Goal: Use online tool/utility: Utilize a website feature to perform a specific function

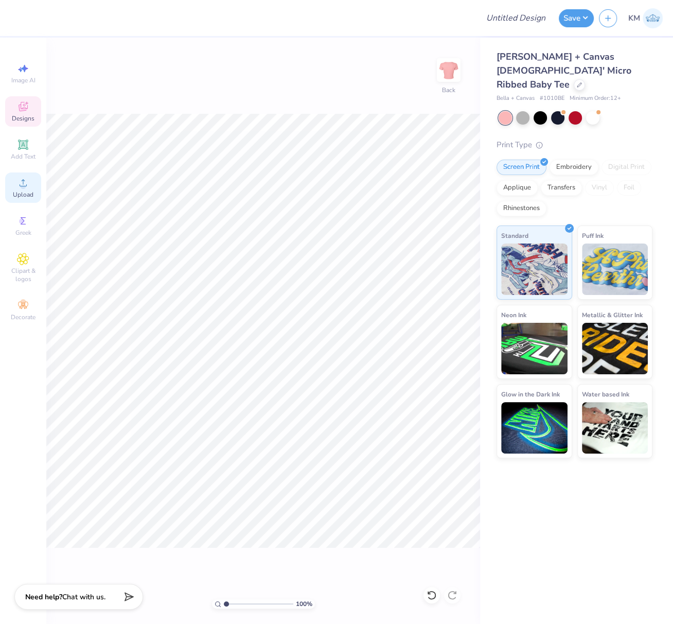
click at [23, 193] on span "Upload" at bounding box center [23, 194] width 21 height 8
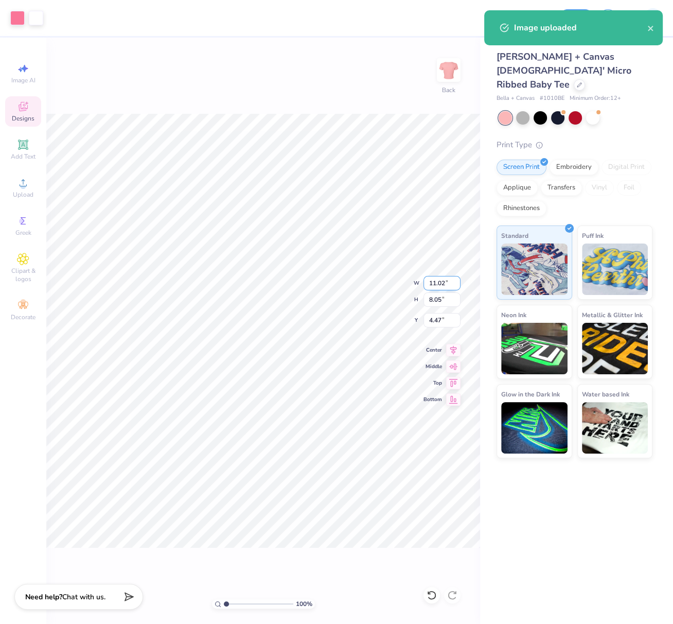
drag, startPoint x: 444, startPoint y: 282, endPoint x: 429, endPoint y: 281, distance: 15.5
click at [428, 281] on input "11.02" at bounding box center [442, 283] width 37 height 14
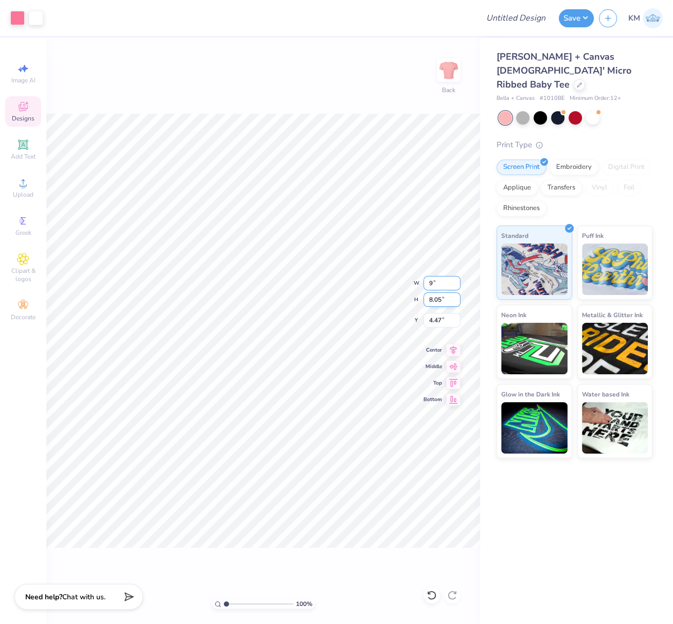
type input "9.00"
type input "6.58"
type input "0.50"
click at [455, 348] on icon at bounding box center [453, 348] width 7 height 9
click at [24, 149] on icon at bounding box center [23, 144] width 12 height 12
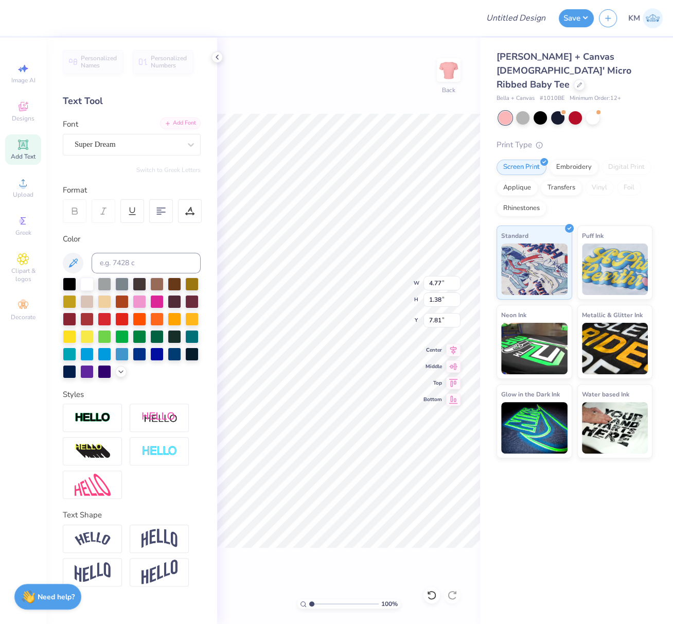
click at [177, 122] on div "Add Font" at bounding box center [180, 123] width 41 height 12
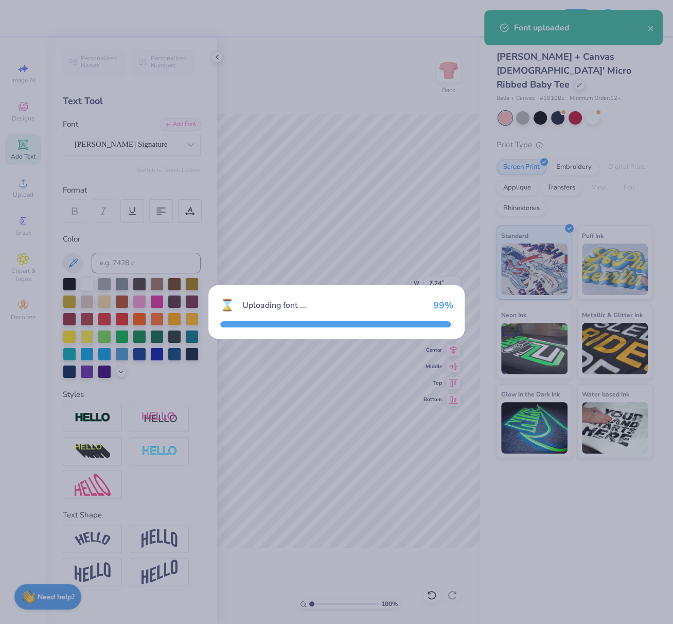
type input "7.24"
type input "2.05"
type input "7.47"
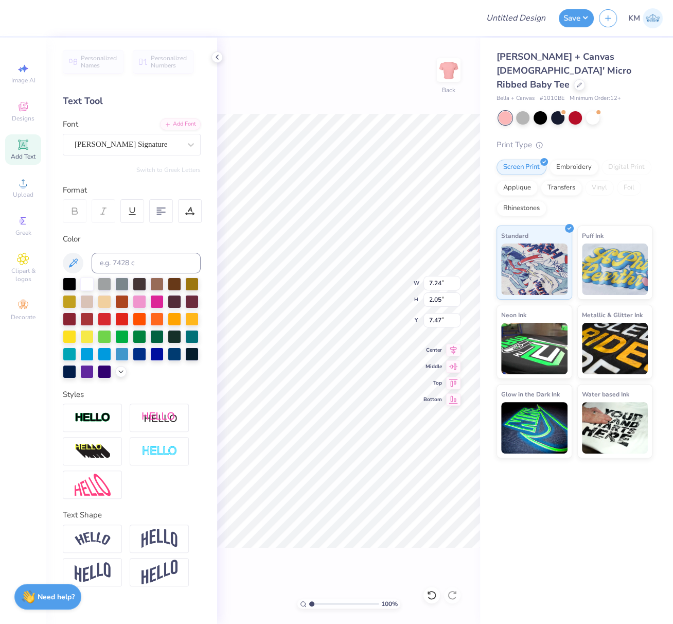
scroll to position [9, 1]
type textarea "K"
type textarea "Kaydee"
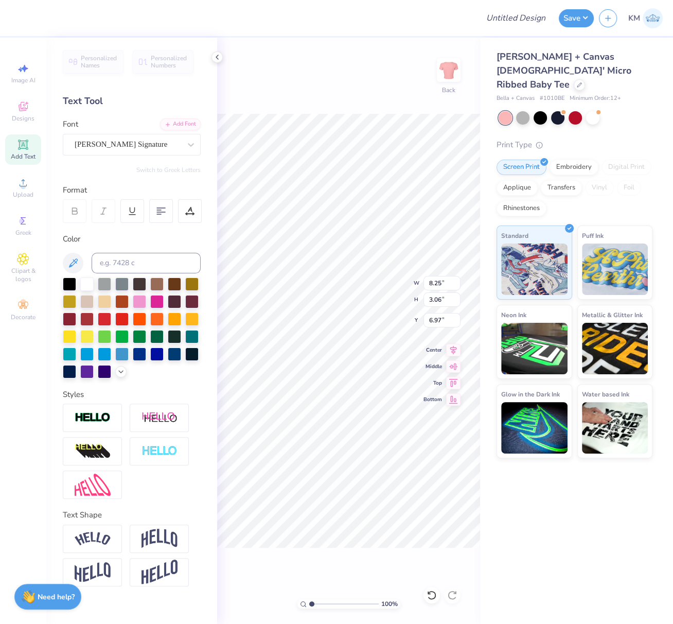
type textarea "KayDee"
click at [161, 537] on img at bounding box center [160, 539] width 36 height 20
type input "4.40"
type input "6.30"
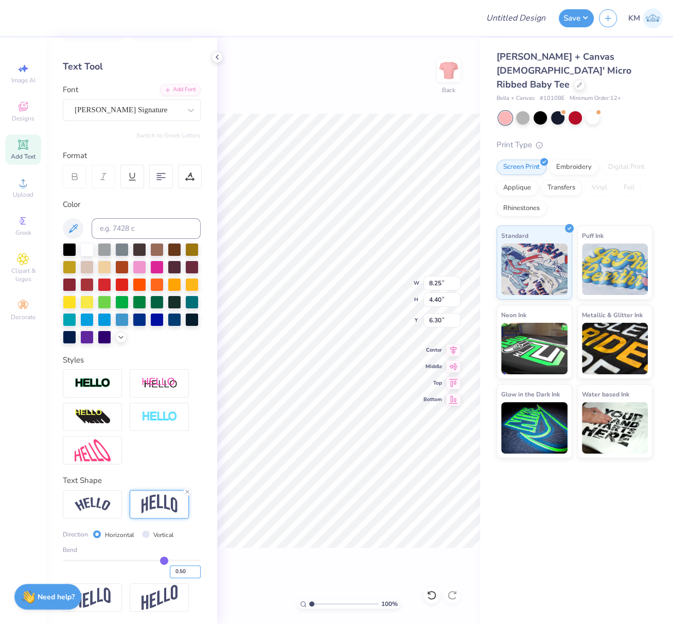
click at [170, 573] on input "0.50" at bounding box center [185, 571] width 31 height 13
type input "-0.30"
type input "-0.3"
type input "3.17"
type input "6.92"
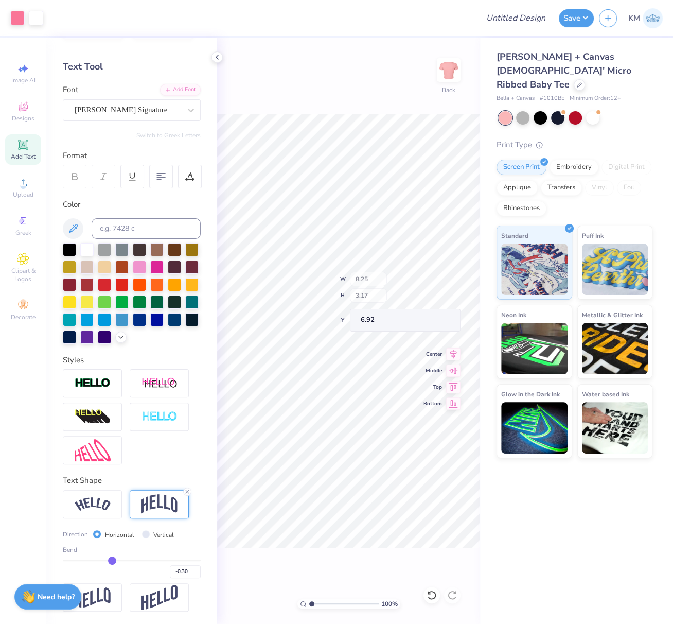
type input "9.00"
type input "6.58"
type input "0.53"
type input "5.97"
type input "2.29"
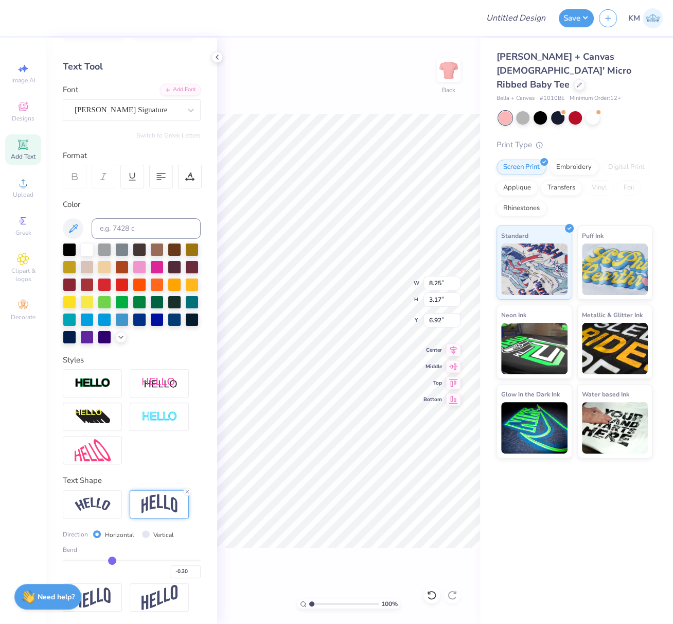
type input "7.79"
type input "6.02"
type input "2.38"
type input "2.62"
type input "5.76"
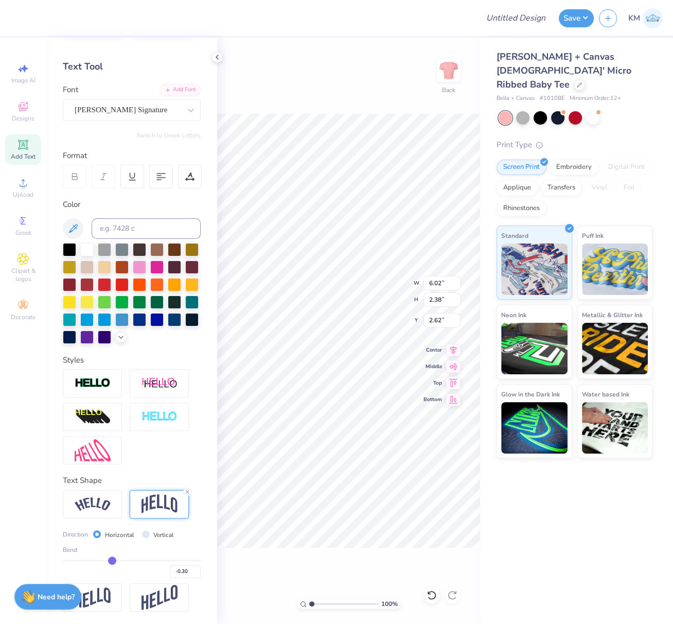
type input "2.83"
type input "2.39"
type input "5.52"
type input "2.71"
type input "2.37"
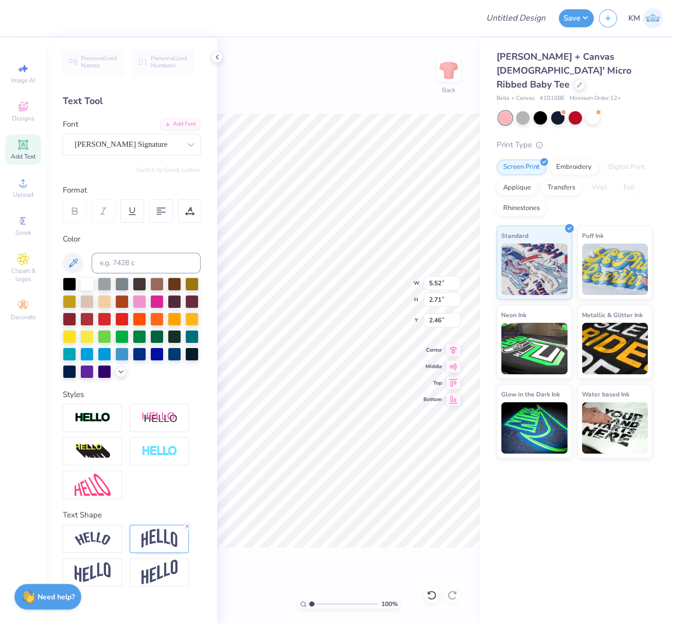
scroll to position [0, 0]
type input "3.81"
type textarea "Fall Formal"
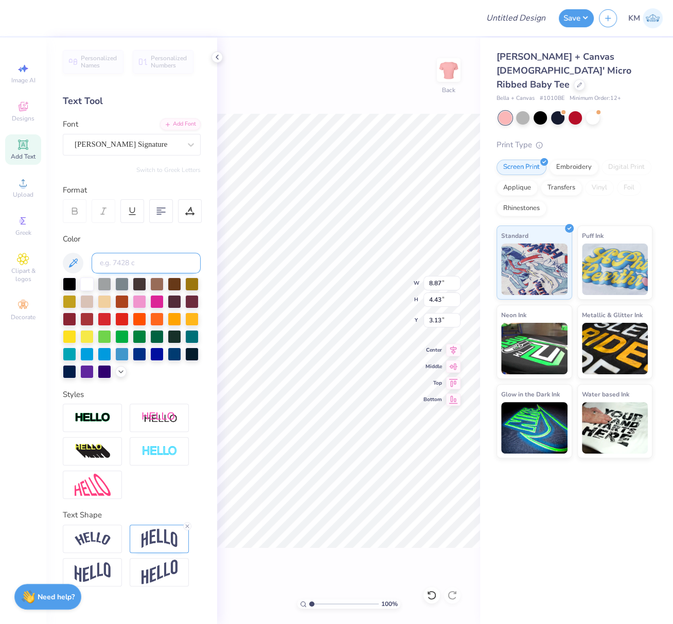
click at [133, 264] on input at bounding box center [146, 263] width 109 height 21
type input "190"
type input "8.01"
type input "4.00"
type input "3.66"
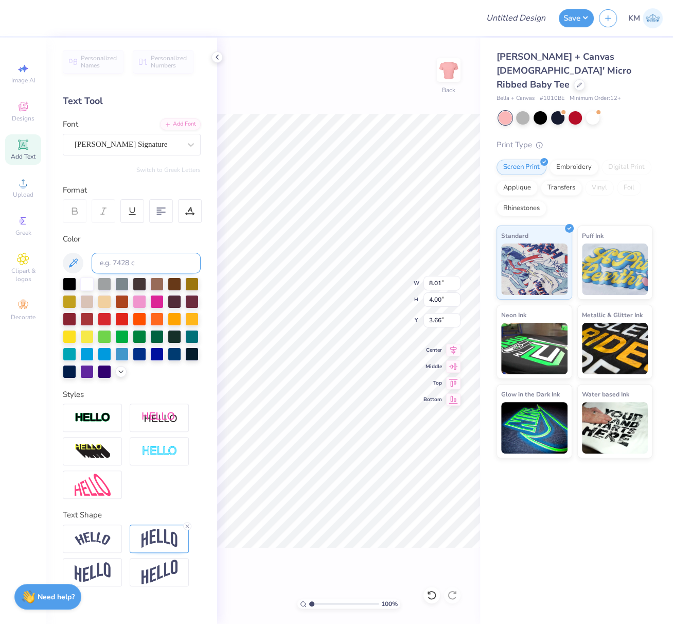
type input "8.29"
type input "3.00"
type input "4.19"
type input "6.74"
type input "2.44"
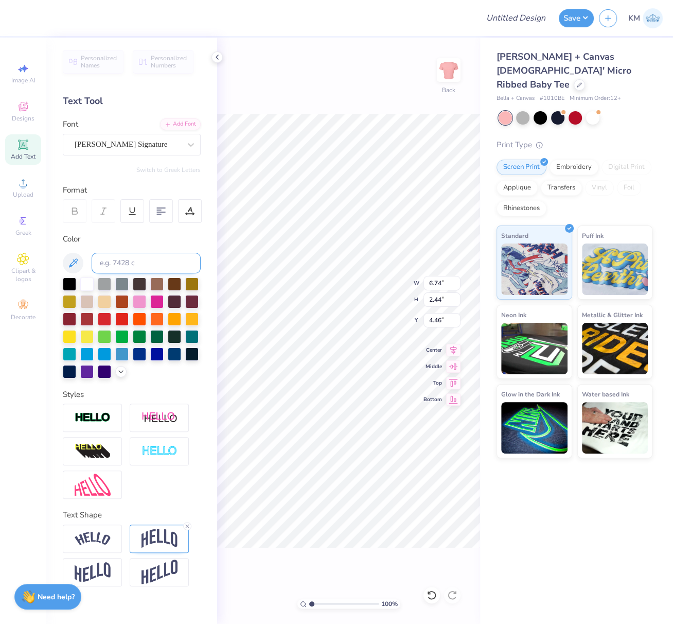
type input "4.30"
type input "6.70"
type input "2.68"
type input "4.17"
type input "6.45"
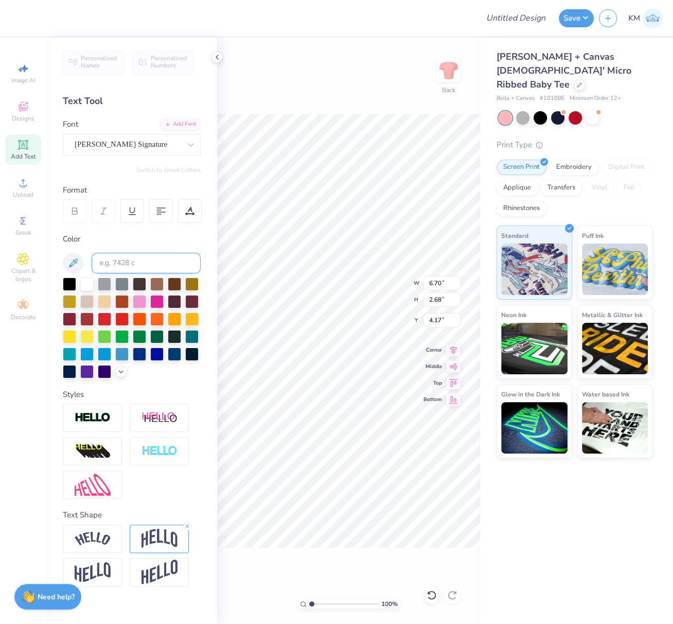
type input "2.58"
type input "4.52"
click at [155, 541] on img at bounding box center [160, 539] width 36 height 20
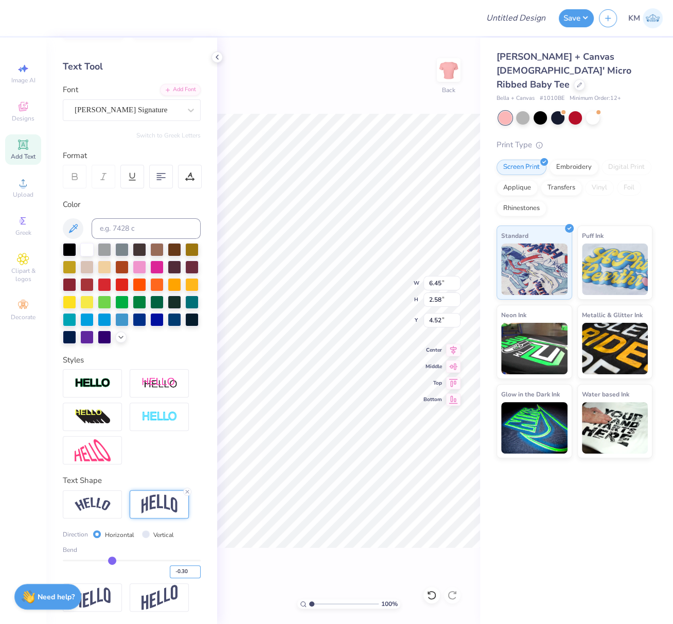
drag, startPoint x: 177, startPoint y: 573, endPoint x: 176, endPoint y: 579, distance: 6.3
click at [177, 573] on input "-0.30" at bounding box center [185, 571] width 31 height 13
type input "-0.20"
type input "-0.2"
type input "2.53"
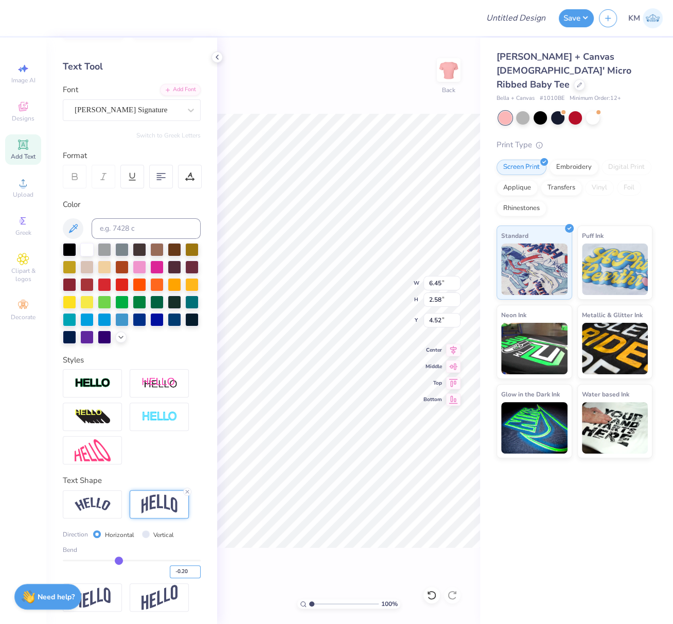
type input "4.61"
type input "6.33"
type input "2.94"
type input "4.35"
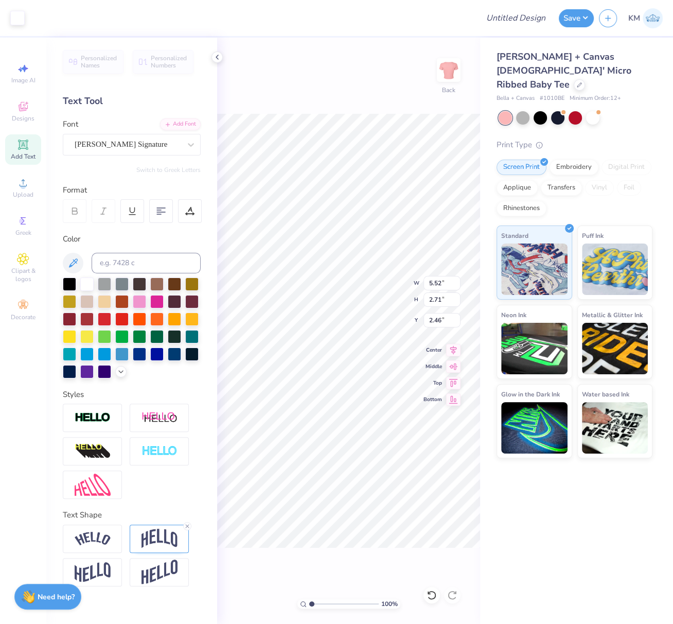
scroll to position [0, 0]
type input "5.62"
type input "2.52"
type input "4.55"
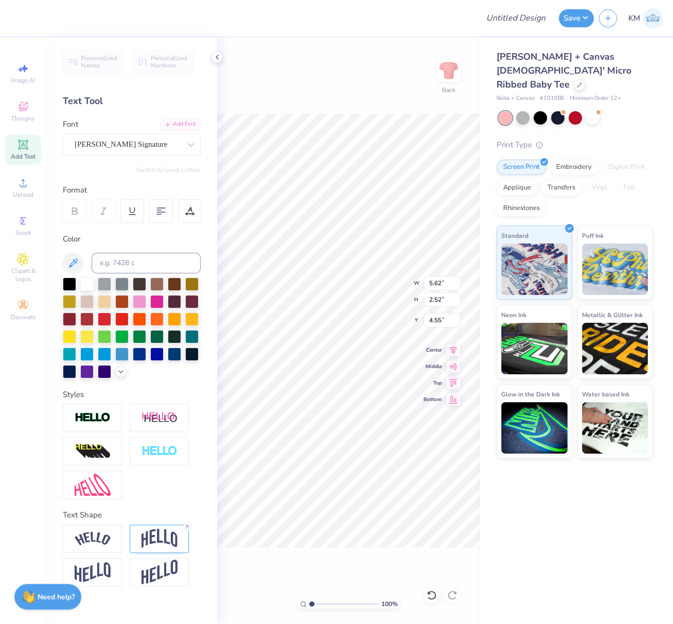
type input "5.62"
type input "2.52"
type input "2.37"
type input "5.56"
type input "2.64"
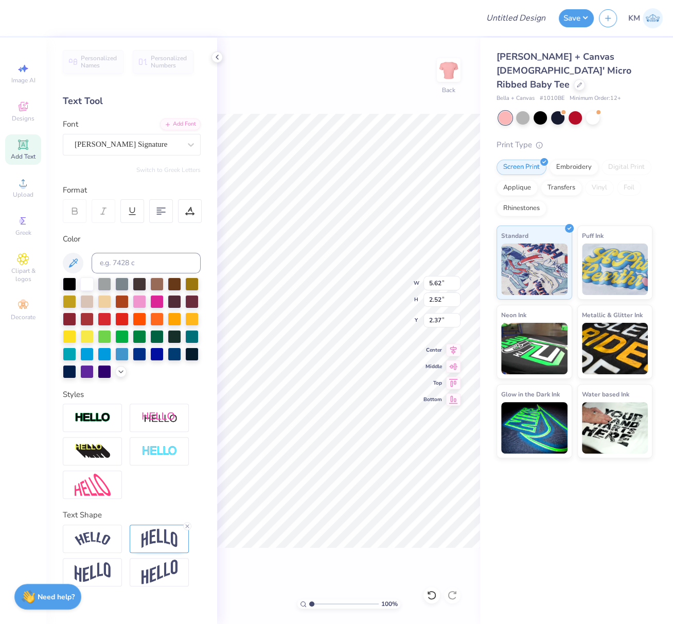
type input "2.33"
type input "4.17"
type input "6.76"
type input "3.13"
type input "4.11"
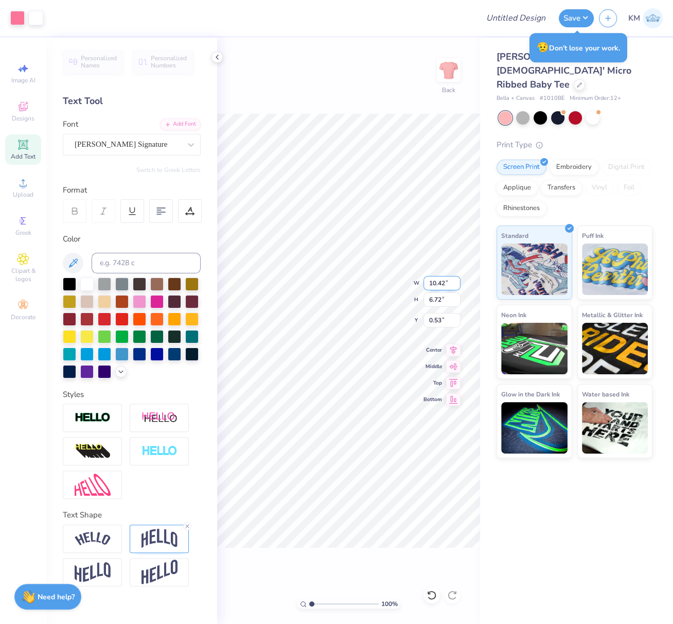
drag, startPoint x: 442, startPoint y: 283, endPoint x: 429, endPoint y: 285, distance: 12.5
click at [429, 284] on input "10.42" at bounding box center [442, 283] width 37 height 14
drag, startPoint x: 445, startPoint y: 283, endPoint x: 424, endPoint y: 282, distance: 21.1
click at [424, 282] on input "10.42" at bounding box center [442, 283] width 37 height 14
type input "9.00"
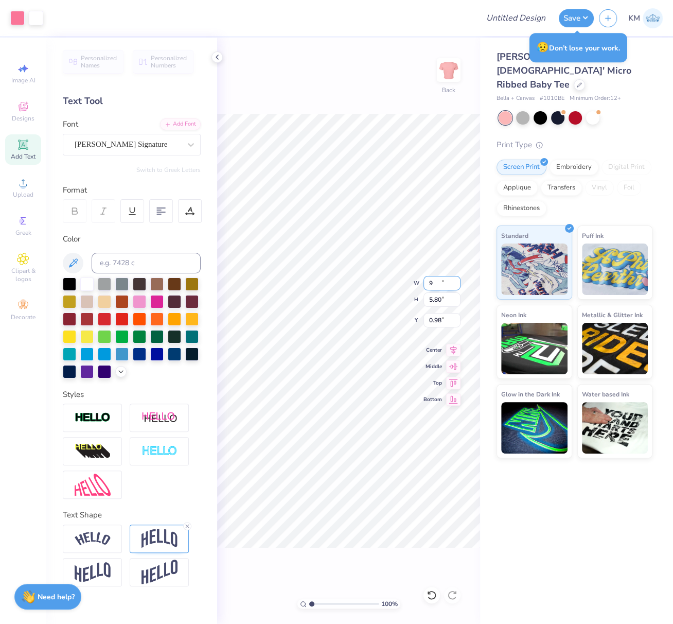
type input "5.80"
type input "0.98"
click at [453, 350] on icon at bounding box center [453, 348] width 14 height 12
drag, startPoint x: 442, startPoint y: 320, endPoint x: 425, endPoint y: 320, distance: 17.0
click at [428, 318] on input "0.98" at bounding box center [442, 320] width 37 height 14
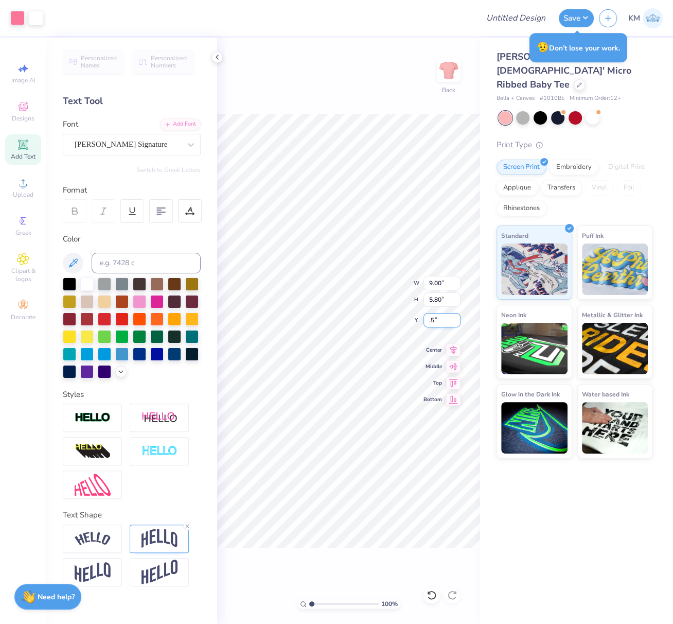
type input "0.50"
click at [421, 279] on div "100 % Back W 9.00 9.00 " H 5.80 5.80 " Y 0.50 0.50 " Center Middle Top Bottom" at bounding box center [348, 331] width 263 height 586
drag, startPoint x: 428, startPoint y: 283, endPoint x: 452, endPoint y: 287, distance: 24.0
click at [452, 285] on input "9.00" at bounding box center [442, 283] width 37 height 14
type input "10.00"
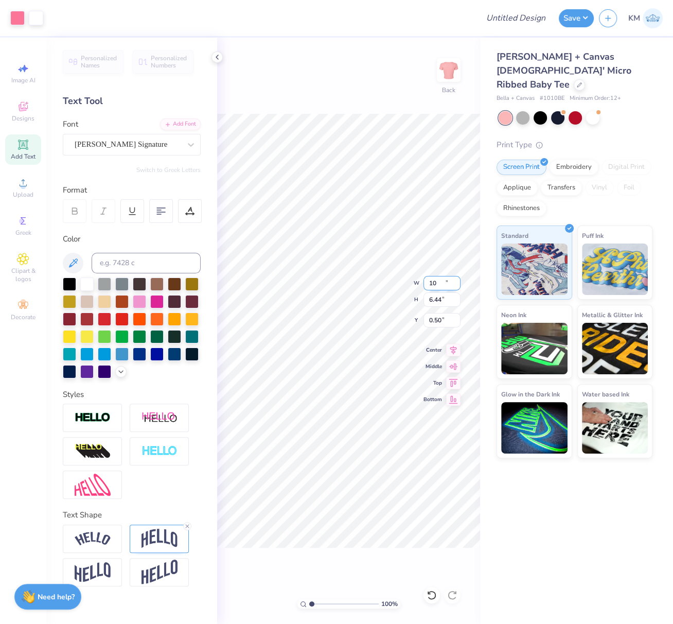
type input "6.44"
click at [453, 349] on icon at bounding box center [453, 348] width 14 height 12
drag, startPoint x: 454, startPoint y: 348, endPoint x: 450, endPoint y: 354, distance: 7.0
click at [454, 348] on icon at bounding box center [453, 348] width 14 height 12
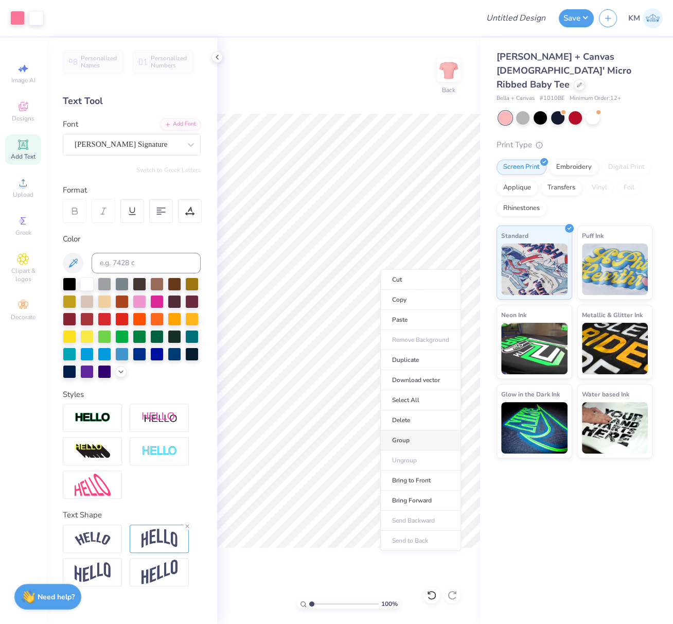
click at [404, 435] on li "Group" at bounding box center [420, 440] width 81 height 20
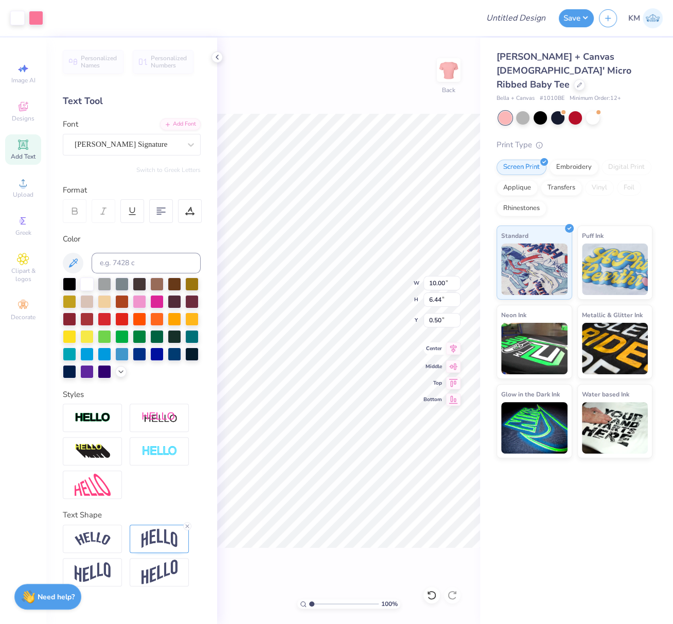
click at [455, 349] on icon at bounding box center [453, 348] width 14 height 12
drag, startPoint x: 522, startPoint y: 15, endPoint x: 521, endPoint y: 21, distance: 5.8
click at [522, 14] on input "Design Title" at bounding box center [529, 18] width 50 height 21
paste input "FPS239873"
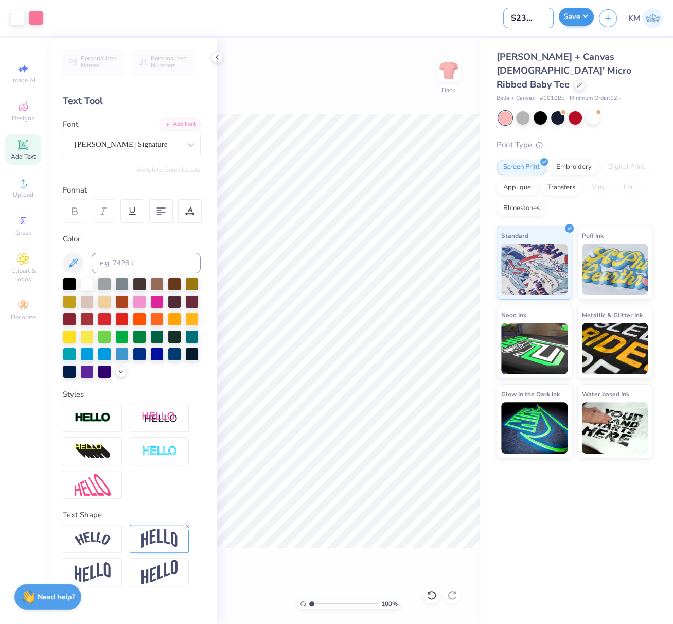
type input "FPS239873"
click at [579, 21] on button "Save" at bounding box center [576, 17] width 35 height 18
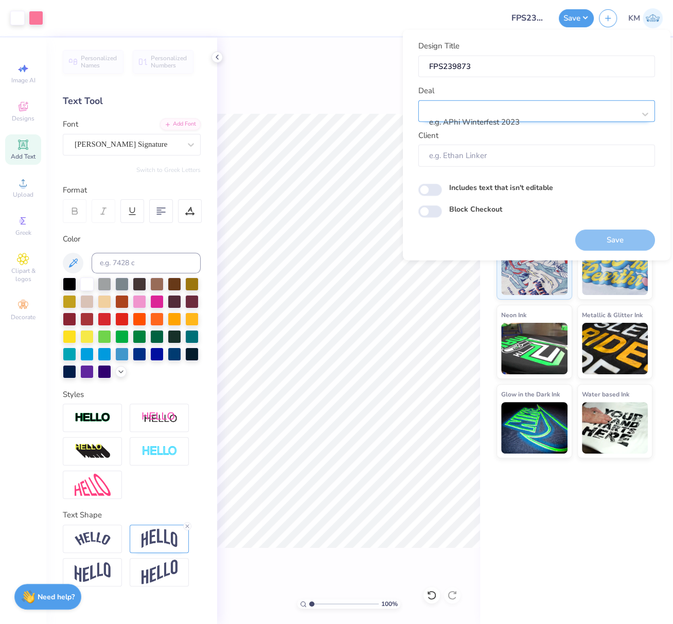
click at [527, 110] on div at bounding box center [532, 108] width 205 height 14
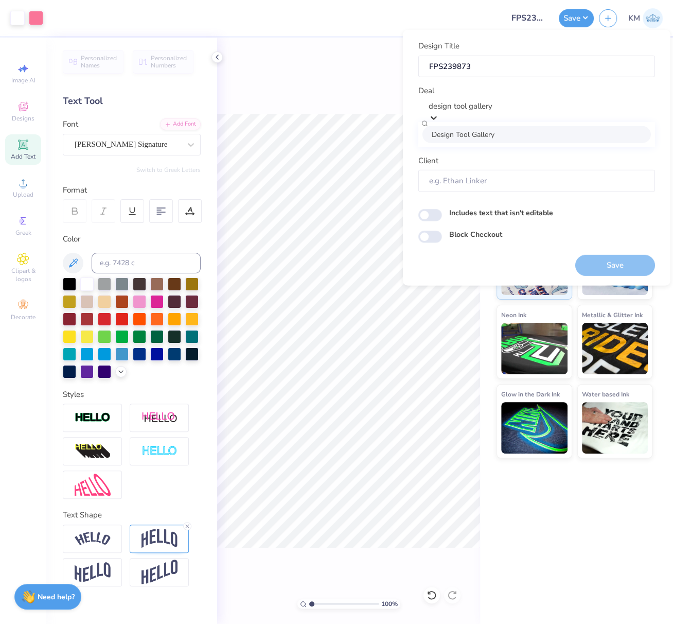
click at [497, 137] on div "Design Tool Gallery" at bounding box center [537, 134] width 229 height 17
type input "design tool gallery"
type input "Design Tool Gallery User"
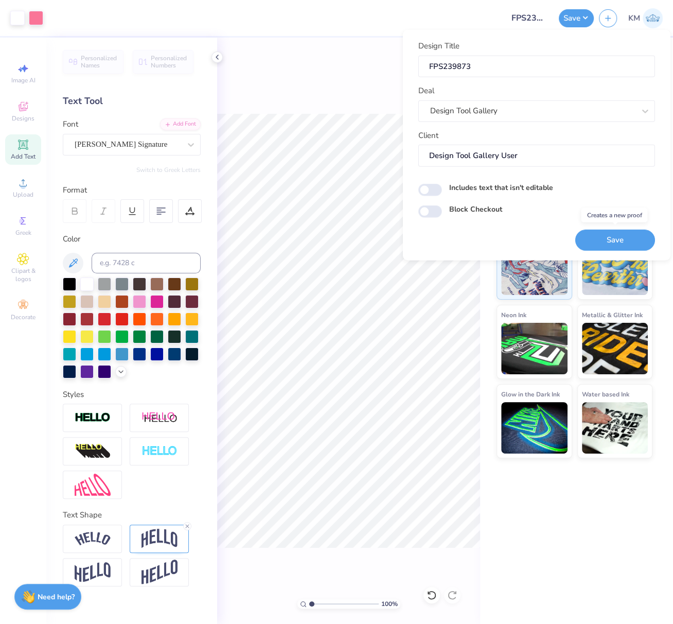
drag, startPoint x: 623, startPoint y: 237, endPoint x: 350, endPoint y: 44, distance: 334.3
click at [622, 237] on button "Save" at bounding box center [616, 239] width 80 height 21
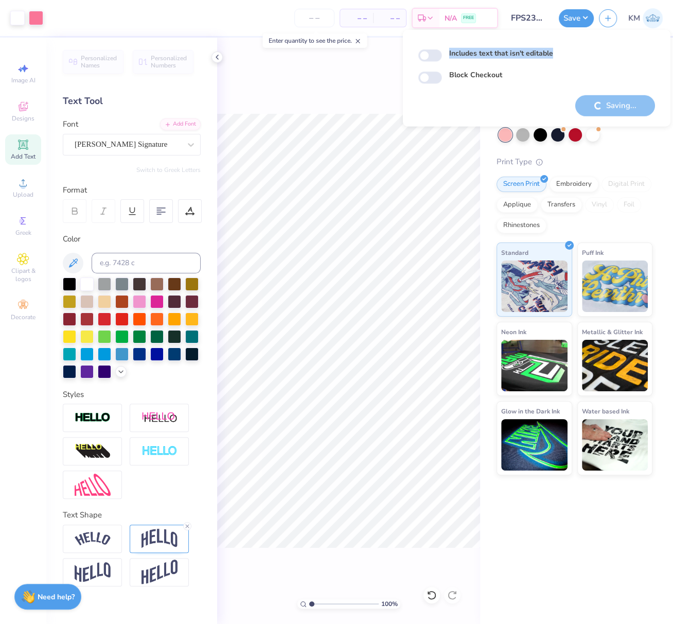
drag, startPoint x: 466, startPoint y: 64, endPoint x: 429, endPoint y: 60, distance: 36.7
click at [430, 61] on div "Includes text that isn't editable" at bounding box center [537, 55] width 237 height 14
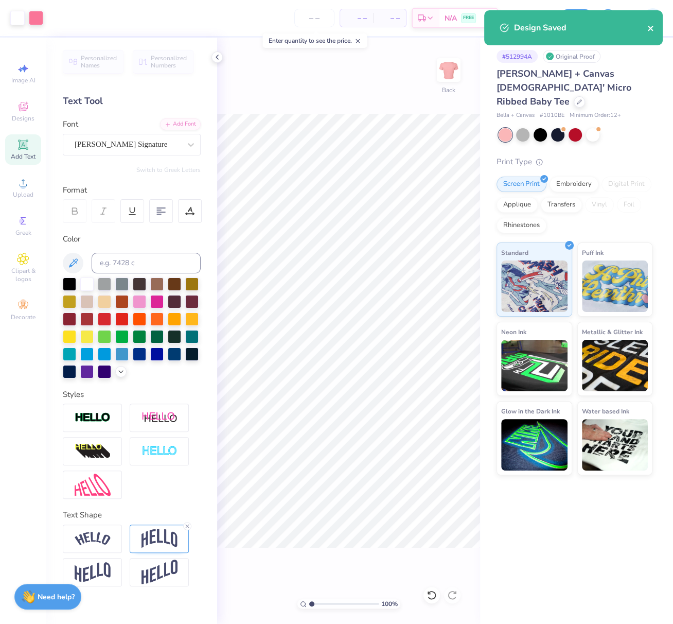
click at [650, 27] on icon "close" at bounding box center [651, 28] width 7 height 8
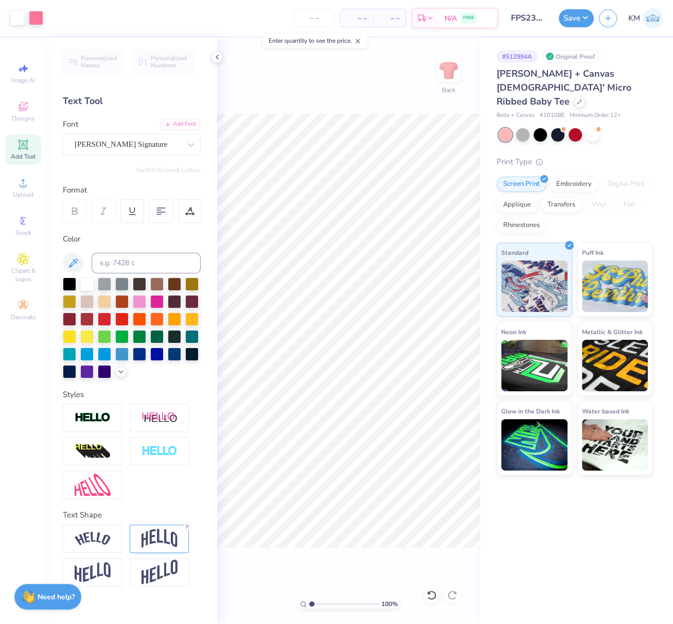
click at [514, 12] on div "Design Saved" at bounding box center [573, 10] width 183 height 4
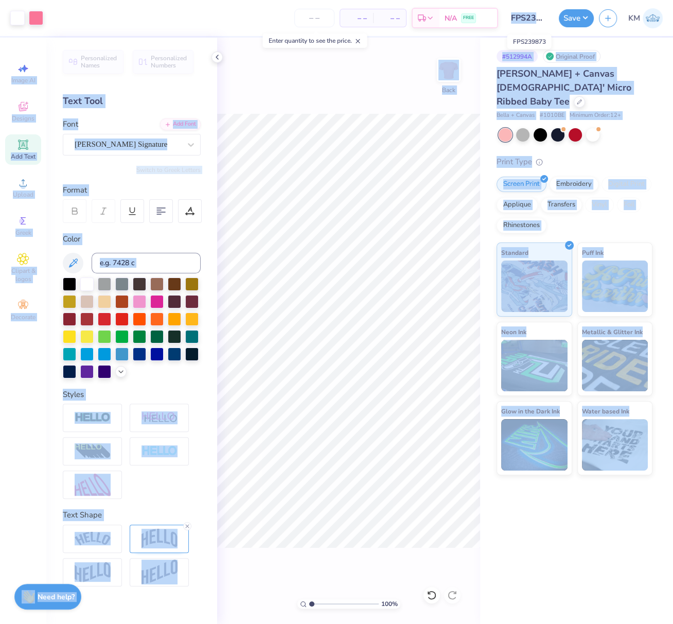
drag, startPoint x: 514, startPoint y: 17, endPoint x: 541, endPoint y: 20, distance: 27.5
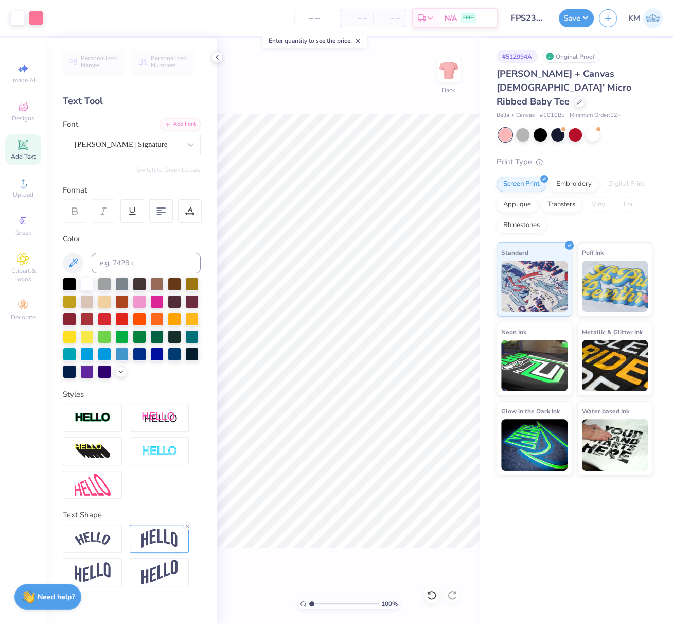
drag, startPoint x: 473, startPoint y: 48, endPoint x: 484, endPoint y: 42, distance: 13.2
click at [475, 47] on div "100 % Back" at bounding box center [348, 331] width 263 height 586
drag, startPoint x: 512, startPoint y: 20, endPoint x: 550, endPoint y: 20, distance: 37.6
click at [549, 20] on input "FPS239873" at bounding box center [529, 18] width 50 height 21
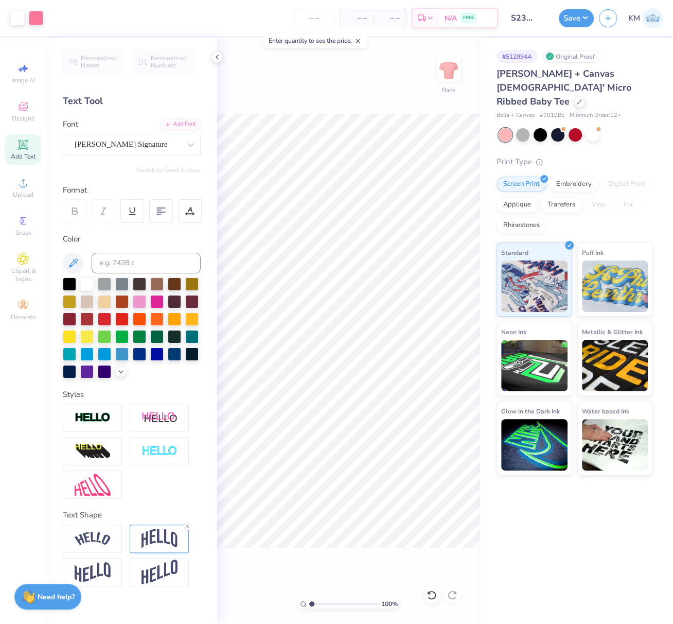
scroll to position [0, 0]
click at [582, 19] on button "Save" at bounding box center [576, 17] width 35 height 18
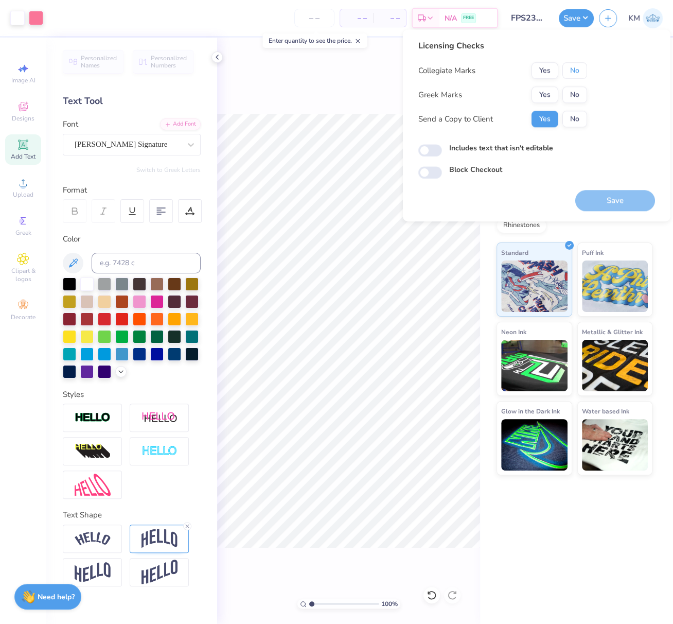
drag, startPoint x: 579, startPoint y: 70, endPoint x: 562, endPoint y: 86, distance: 23.3
click at [578, 70] on button "No" at bounding box center [575, 70] width 25 height 16
click at [549, 96] on button "Yes" at bounding box center [545, 94] width 27 height 16
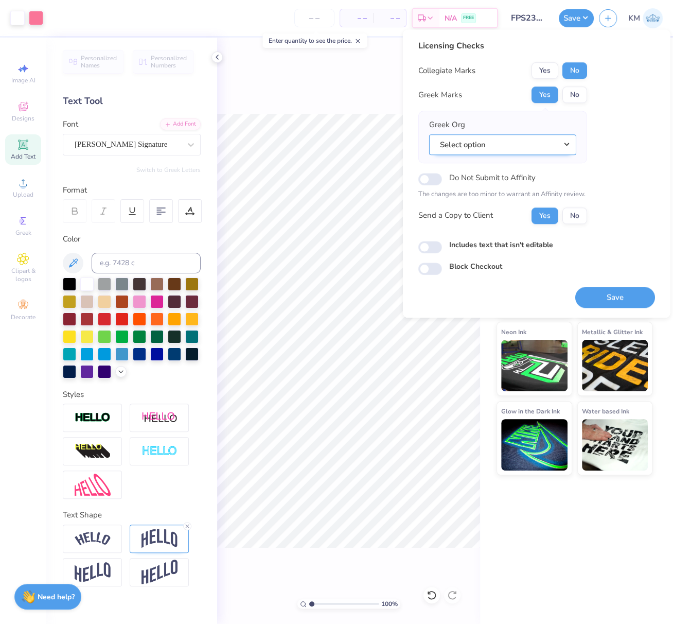
drag, startPoint x: 568, startPoint y: 143, endPoint x: 571, endPoint y: 153, distance: 10.9
click at [568, 143] on button "Select option" at bounding box center [502, 144] width 147 height 21
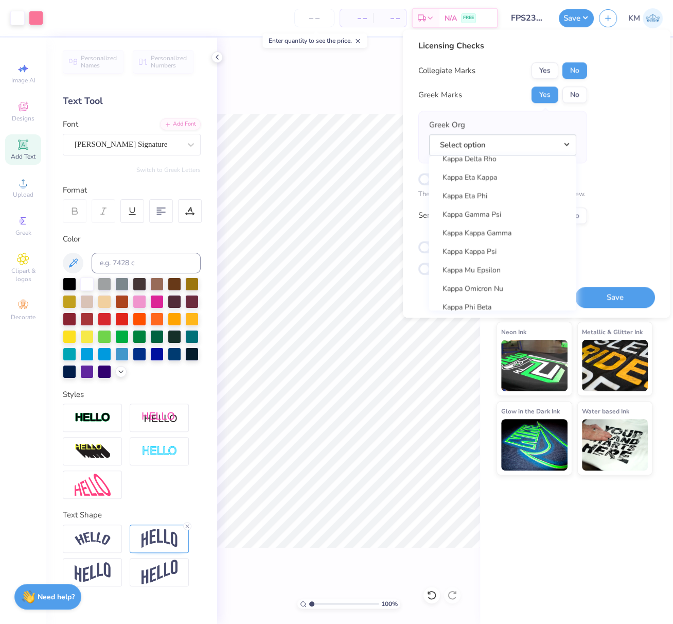
scroll to position [3729, 0]
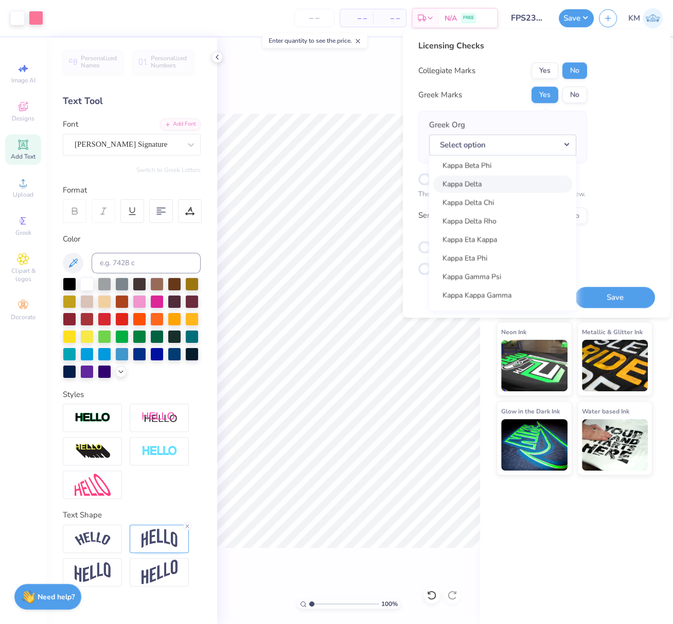
click at [476, 179] on link "Kappa Delta" at bounding box center [503, 183] width 139 height 17
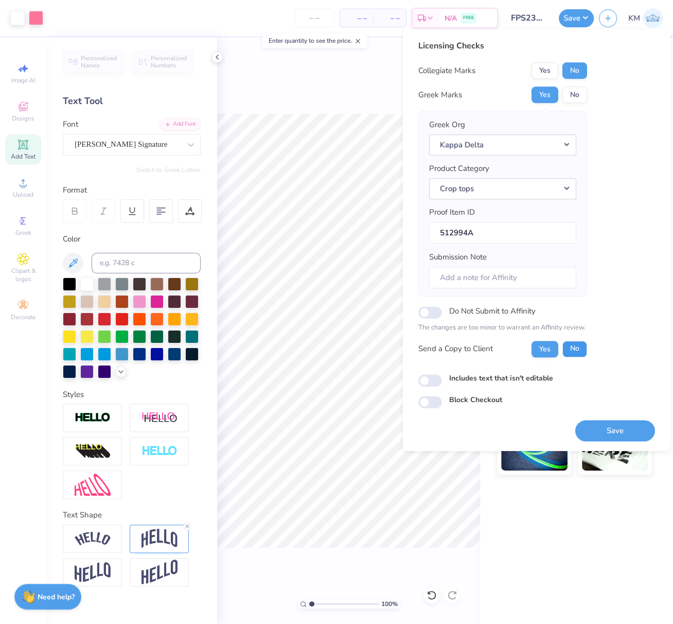
click at [576, 342] on button "No" at bounding box center [575, 349] width 25 height 16
click at [635, 429] on button "Save" at bounding box center [616, 430] width 80 height 21
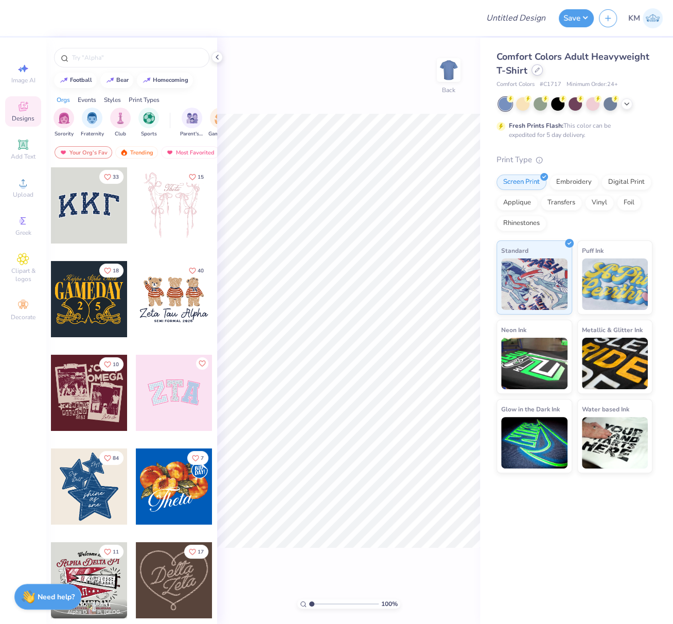
click at [536, 72] on icon at bounding box center [537, 69] width 5 height 5
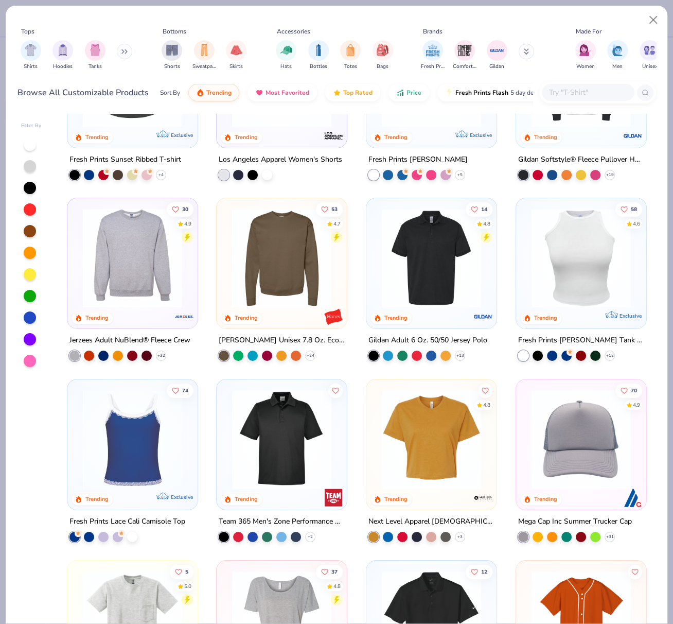
scroll to position [2648, 0]
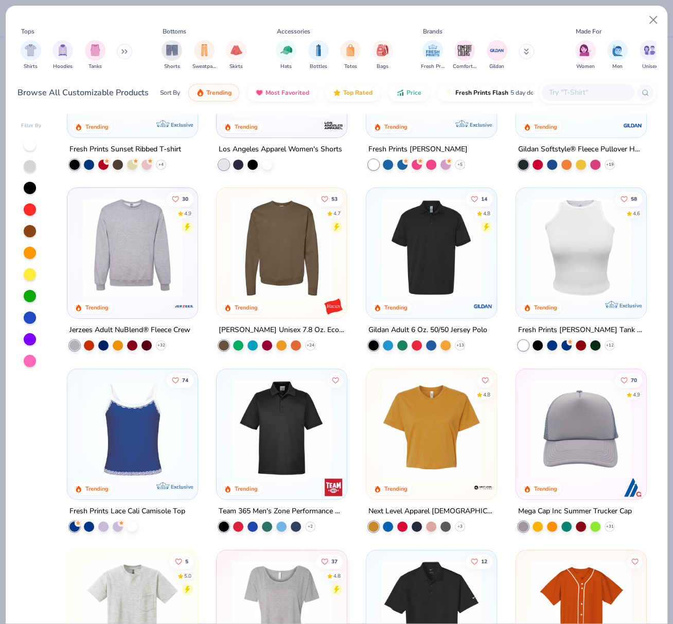
click at [414, 406] on img at bounding box center [432, 428] width 110 height 99
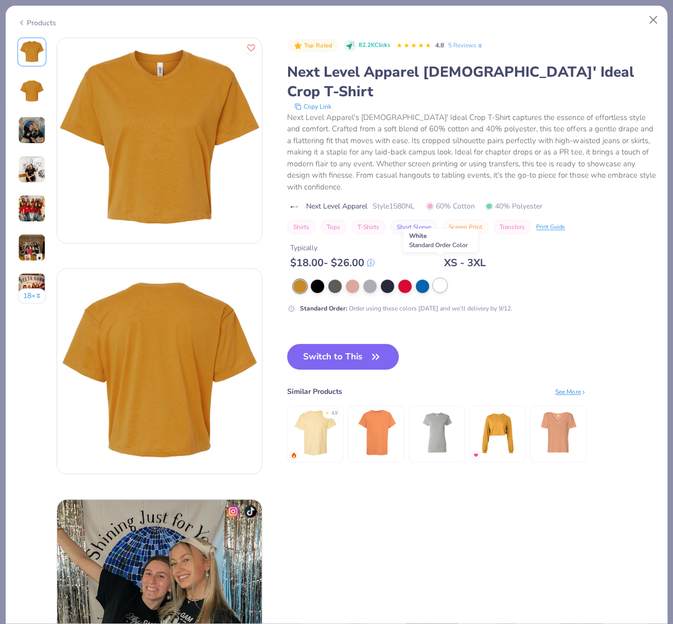
click at [440, 279] on div at bounding box center [440, 285] width 13 height 13
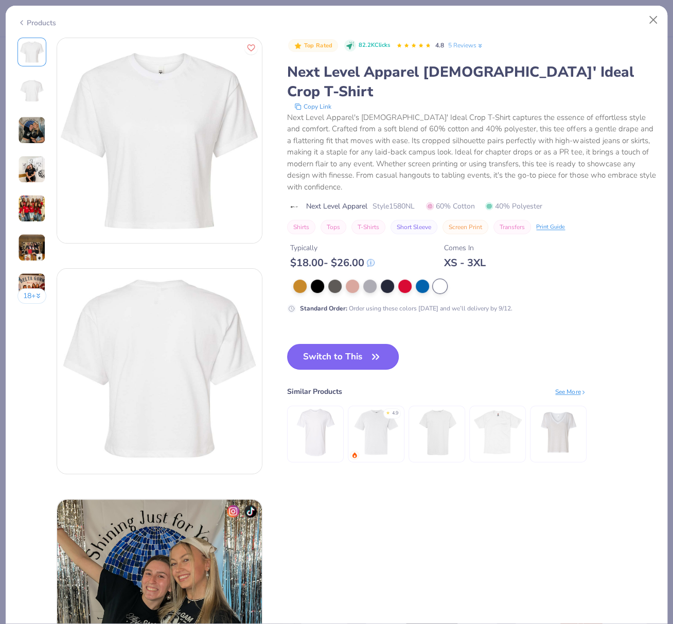
click at [350, 344] on button "Switch to This" at bounding box center [343, 357] width 112 height 26
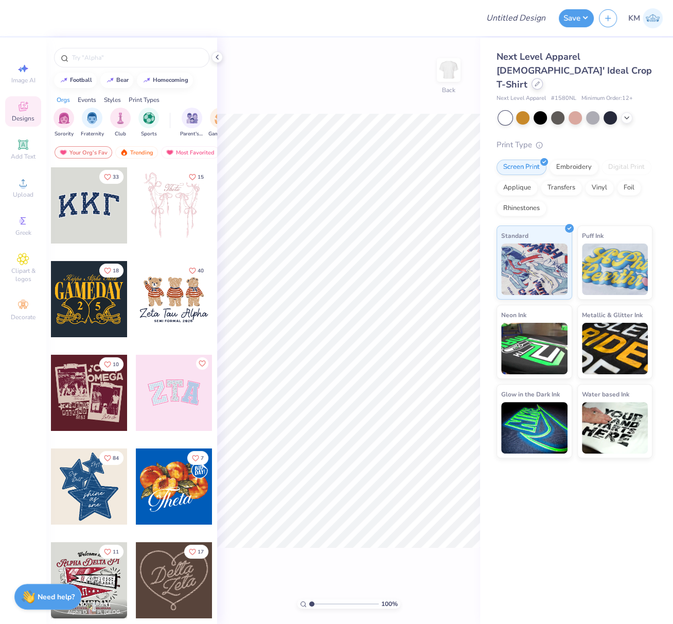
click at [540, 81] on icon at bounding box center [537, 83] width 5 height 5
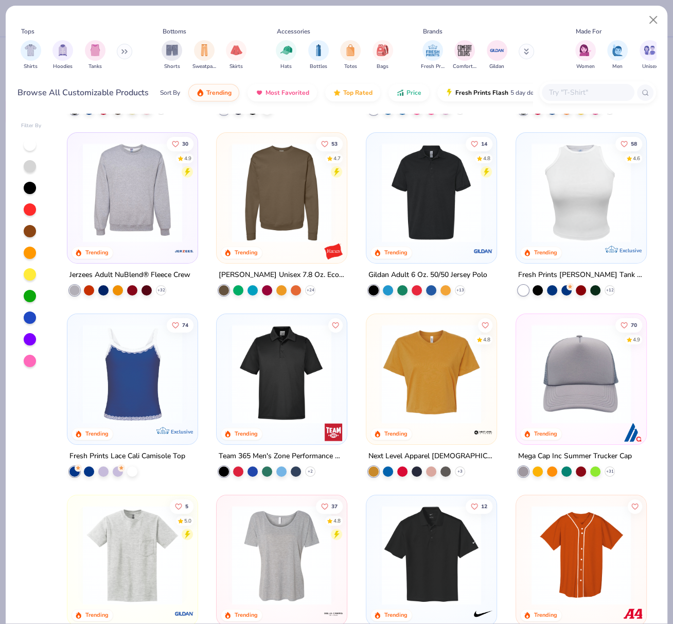
scroll to position [2704, 0]
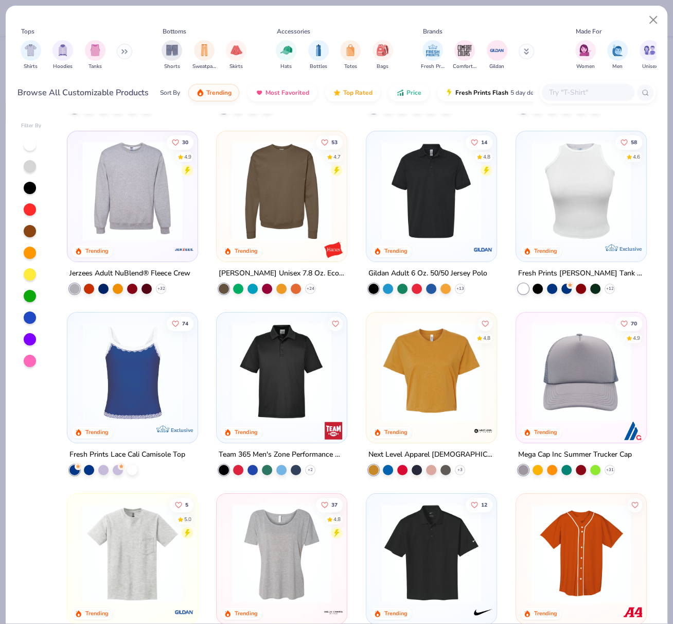
click at [429, 377] on img at bounding box center [432, 372] width 110 height 99
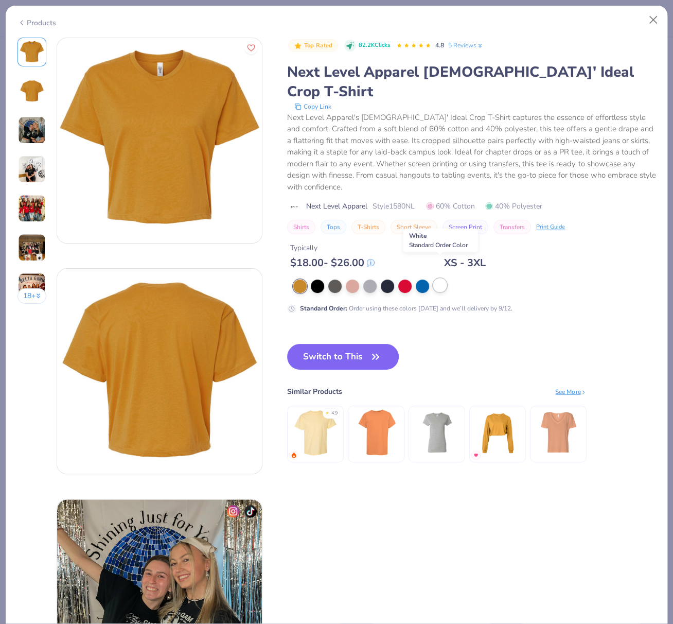
click at [439, 279] on div at bounding box center [440, 285] width 13 height 13
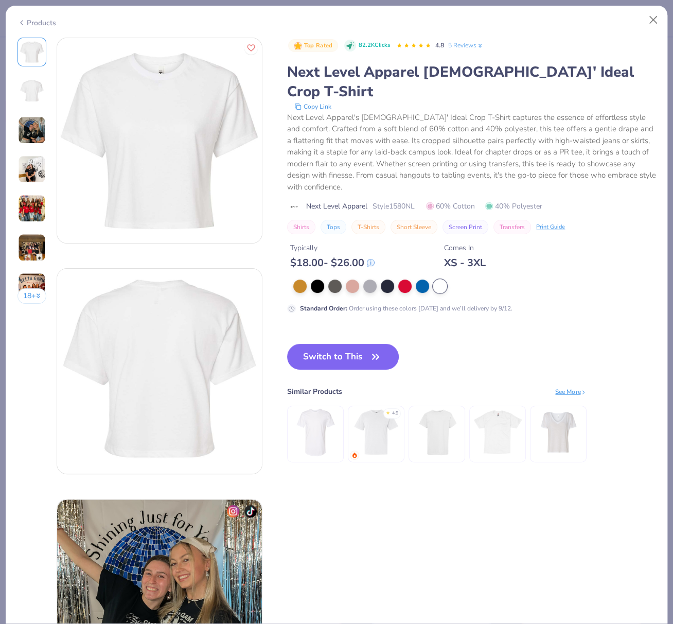
click at [355, 344] on button "Switch to This" at bounding box center [343, 357] width 112 height 26
